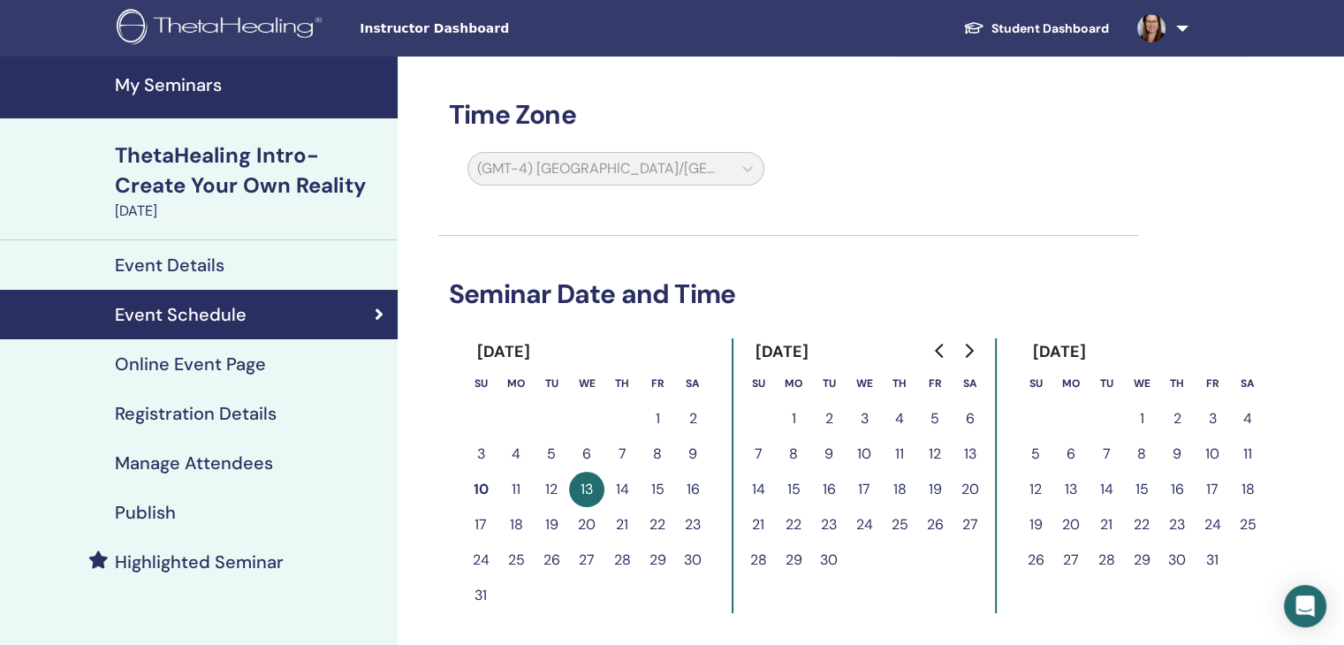
click at [176, 89] on h4 "My Seminars" at bounding box center [251, 84] width 272 height 21
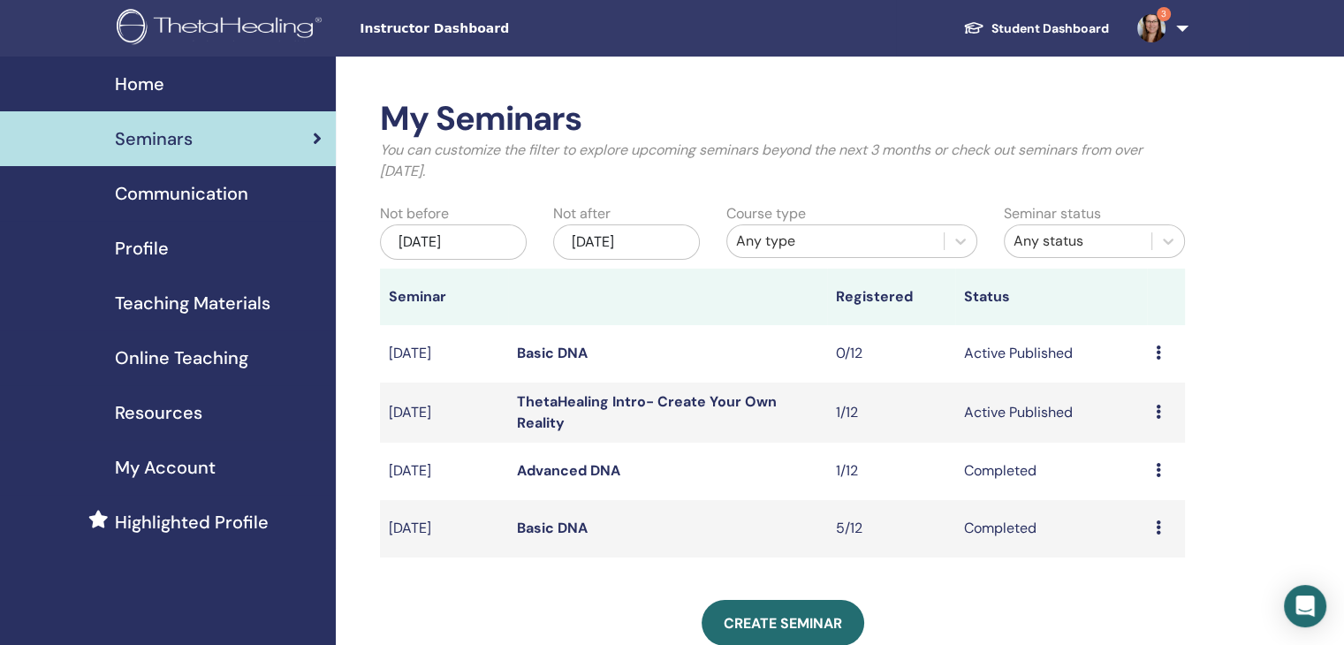
click at [1151, 29] on img at bounding box center [1151, 28] width 28 height 28
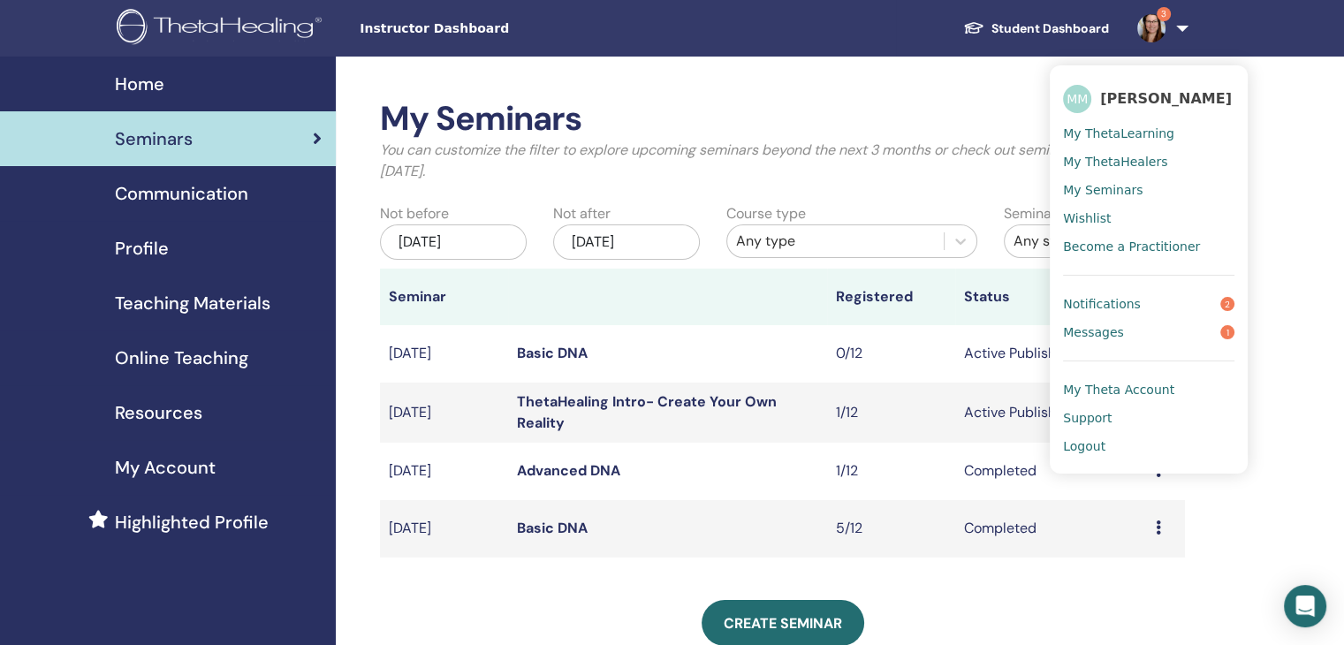
click at [1115, 305] on span "Notifications" at bounding box center [1102, 304] width 78 height 16
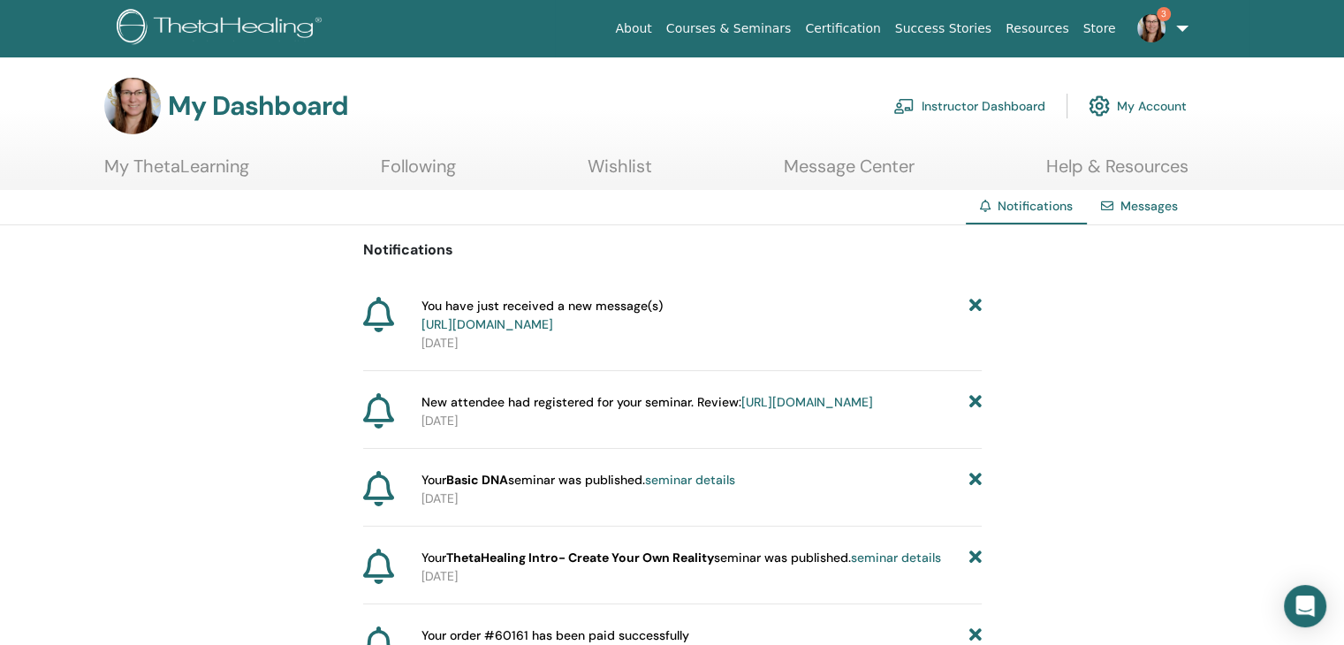
click at [1145, 204] on link "Messages" at bounding box center [1149, 206] width 57 height 16
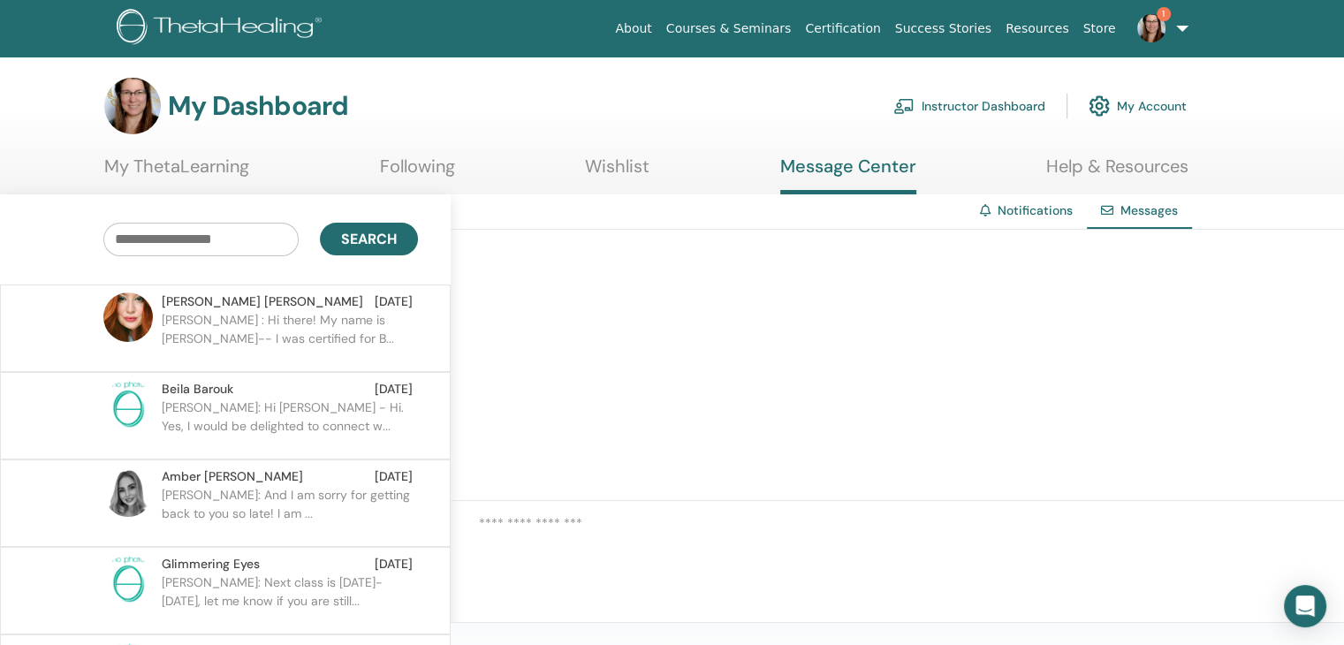
click at [259, 319] on p "Bailey : Hi there! My name is Bailey-- I was certified for B..." at bounding box center [290, 337] width 256 height 53
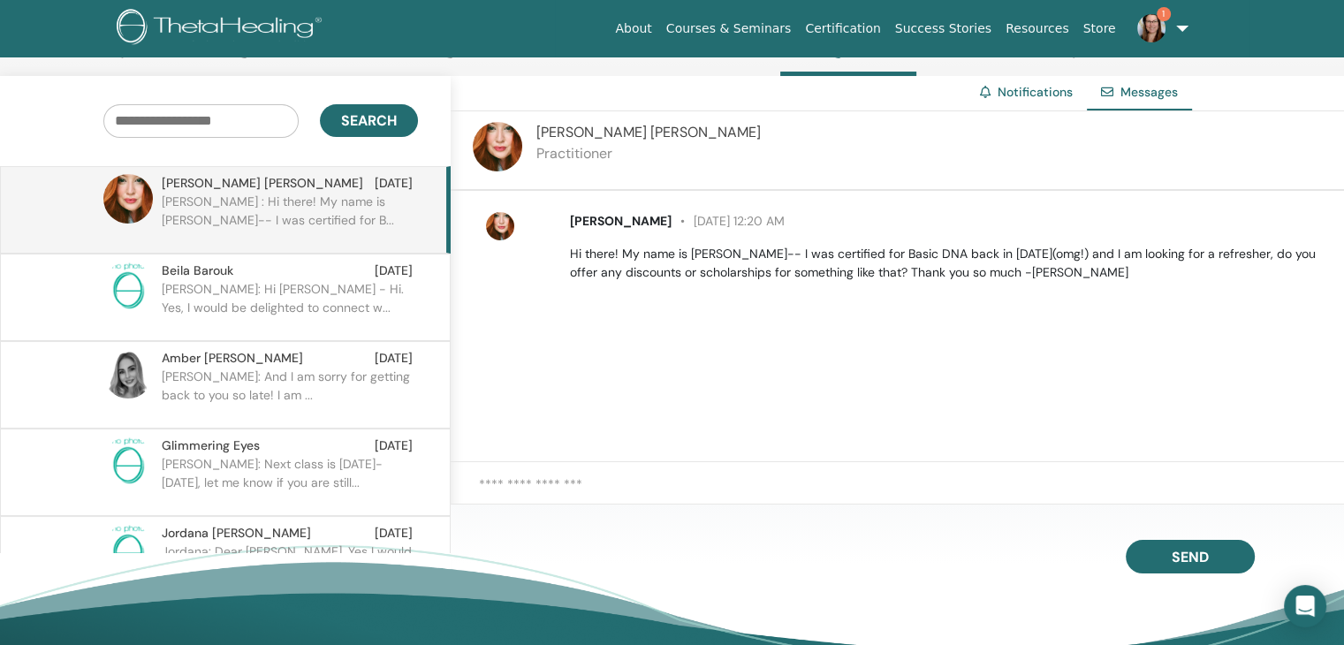
scroll to position [122, 0]
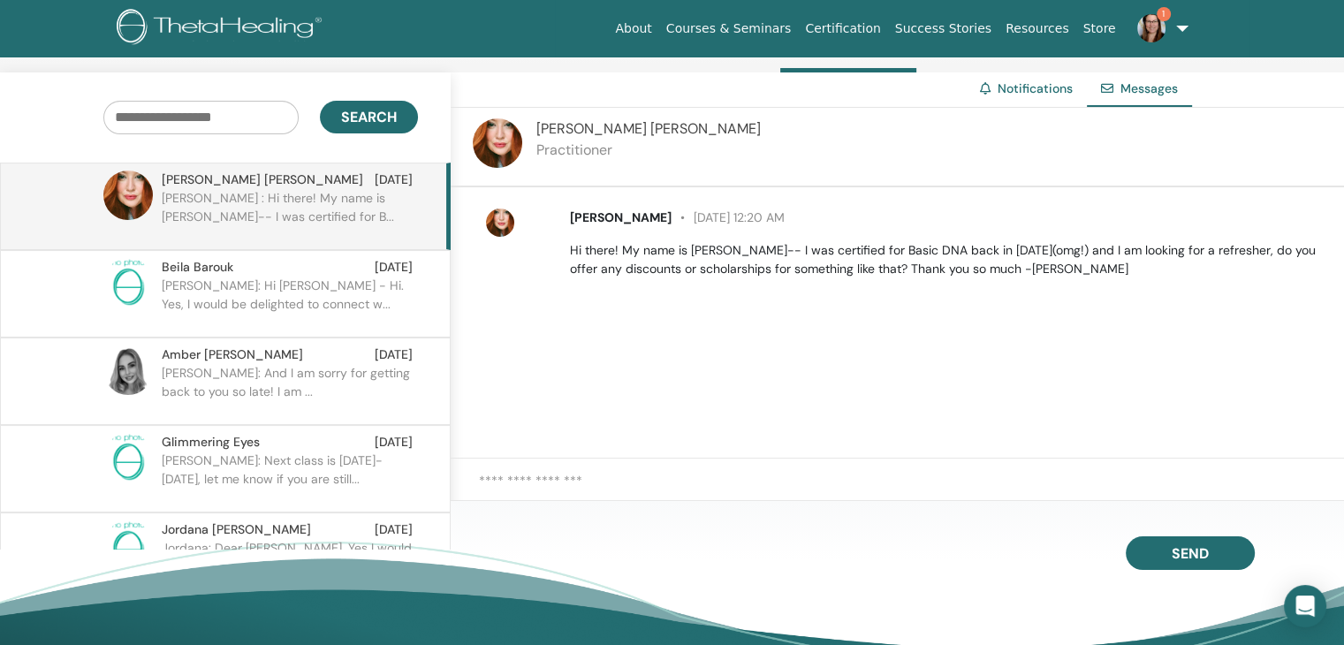
click at [560, 480] on textarea at bounding box center [911, 491] width 865 height 40
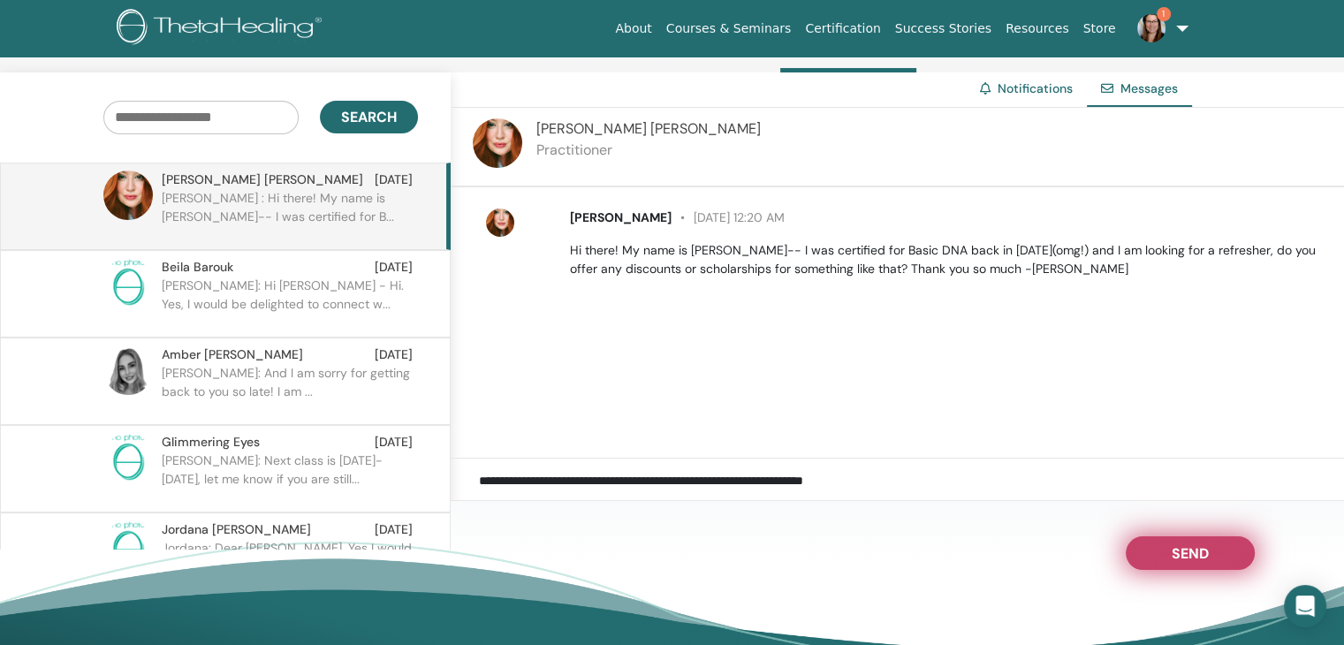
type textarea "**********"
click at [1223, 548] on button "Send" at bounding box center [1190, 553] width 129 height 34
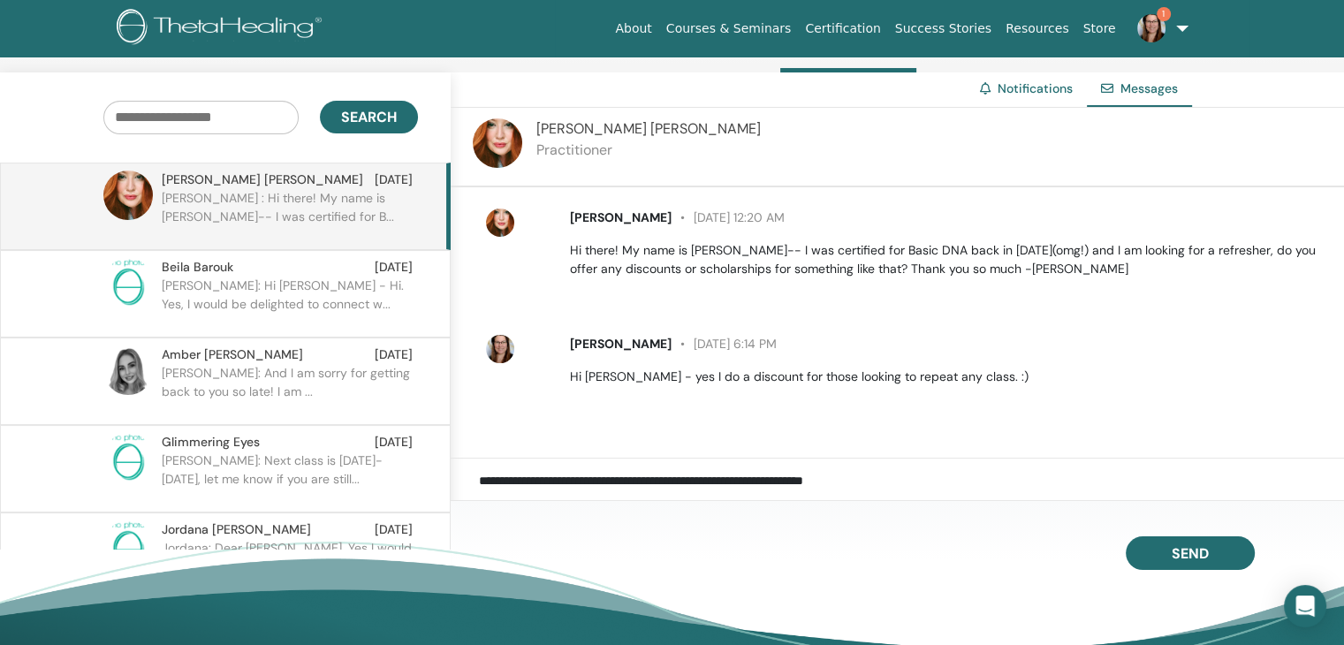
click at [1176, 26] on link "1" at bounding box center [1159, 28] width 72 height 57
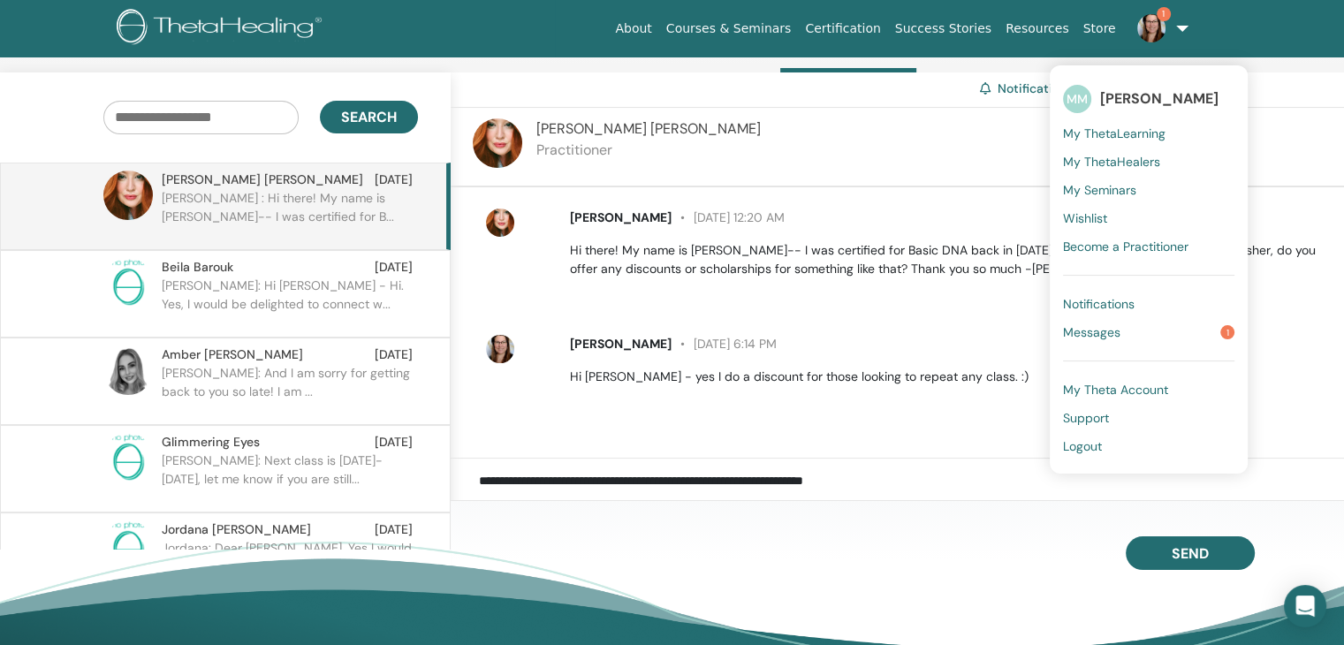
click at [1135, 135] on span "My ThetaLearning" at bounding box center [1114, 133] width 103 height 16
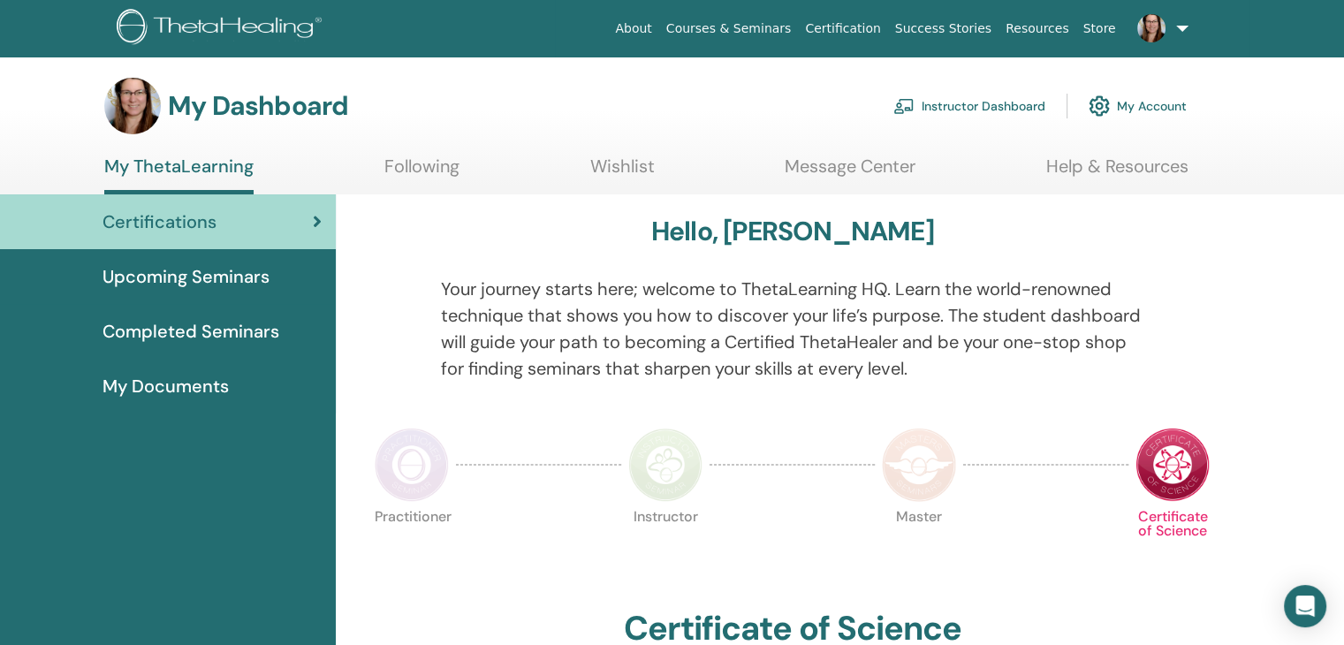
click at [1009, 97] on link "Instructor Dashboard" at bounding box center [969, 106] width 152 height 39
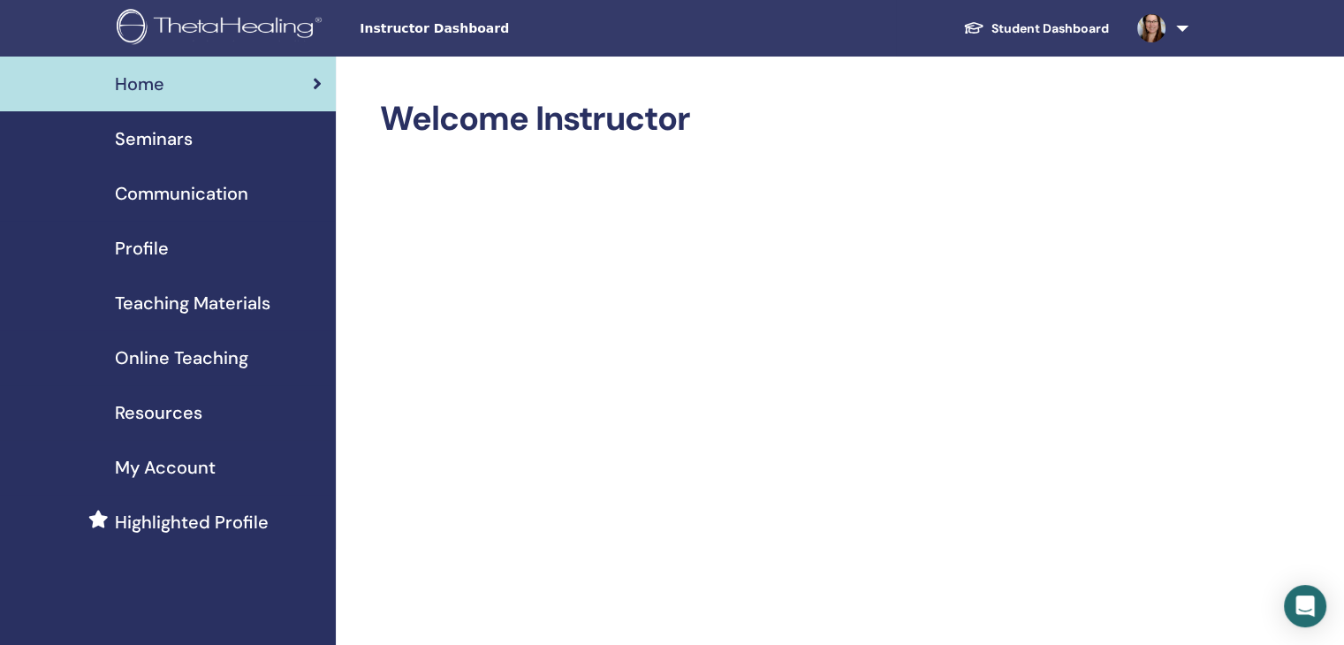
click at [168, 136] on span "Seminars" at bounding box center [154, 138] width 78 height 27
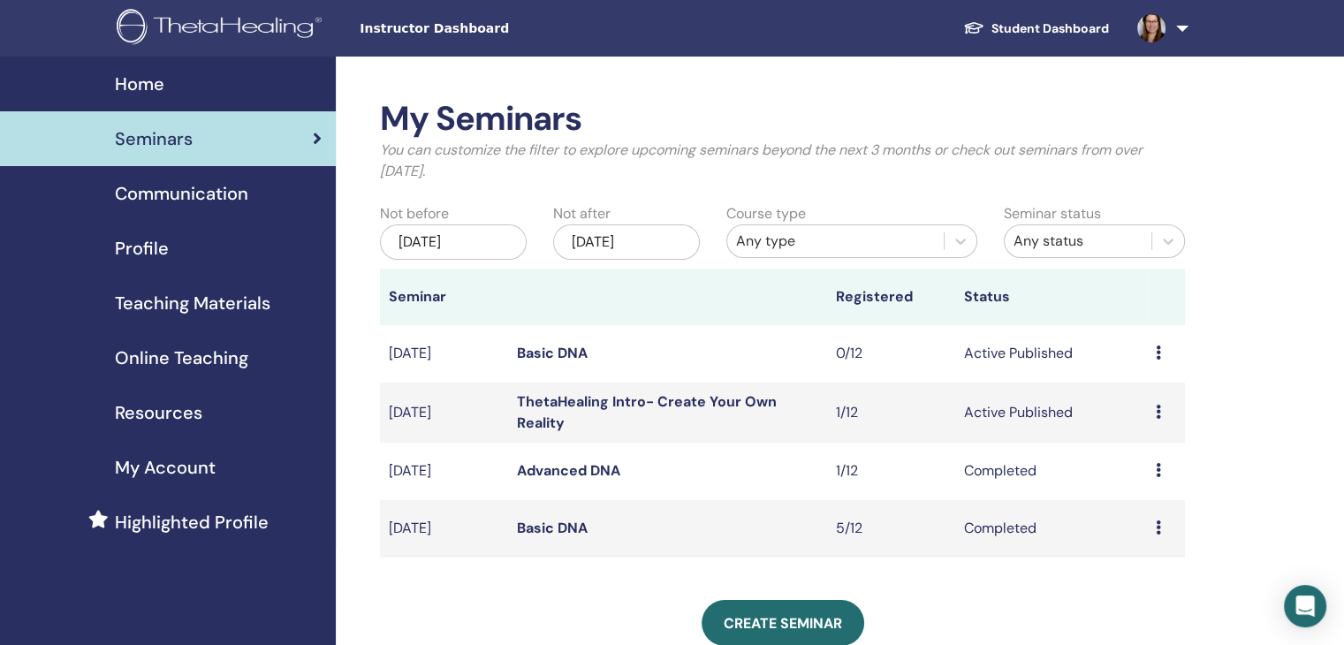
click at [566, 349] on link "Basic DNA" at bounding box center [552, 353] width 71 height 19
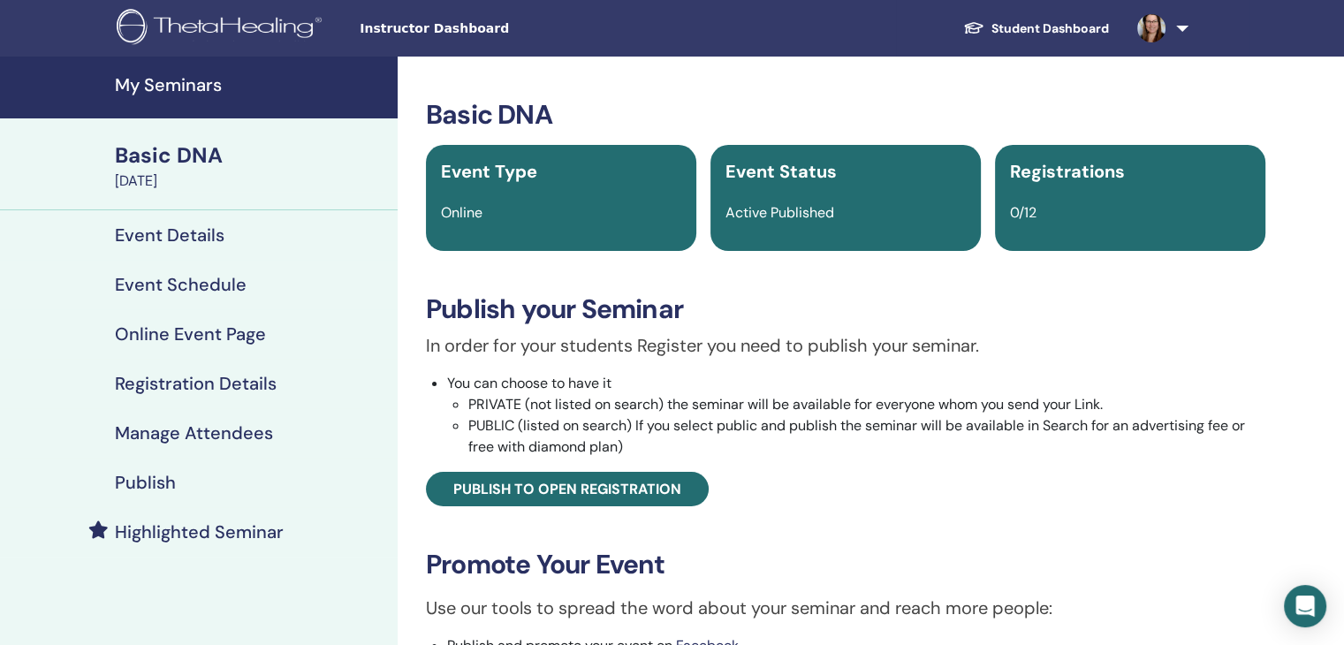
click at [177, 280] on h4 "Event Schedule" at bounding box center [181, 284] width 132 height 21
